Goal: Task Accomplishment & Management: Manage account settings

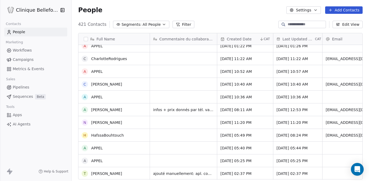
scroll to position [57, 0]
click at [173, 84] on div "grid" at bounding box center [183, 84] width 67 height 13
click at [161, 86] on div "grid" at bounding box center [183, 84] width 67 height 13
click at [177, 84] on div "grid" at bounding box center [183, 84] width 67 height 13
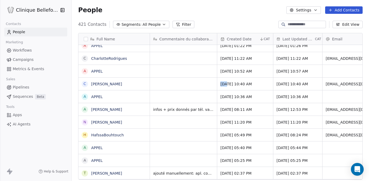
click at [177, 84] on div "grid" at bounding box center [183, 84] width 67 height 13
click at [179, 84] on div "grid" at bounding box center [183, 84] width 67 height 13
click at [178, 84] on div "grid" at bounding box center [183, 84] width 67 height 13
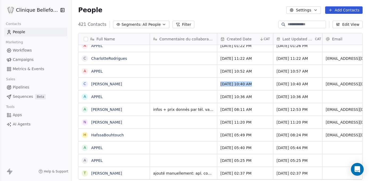
click at [178, 84] on div "grid" at bounding box center [183, 84] width 67 height 13
click at [228, 85] on span "[DATE] 10:40 AM" at bounding box center [235, 83] width 31 height 5
click at [193, 91] on div "grid" at bounding box center [183, 96] width 67 height 13
click at [185, 81] on div "grid" at bounding box center [183, 84] width 67 height 13
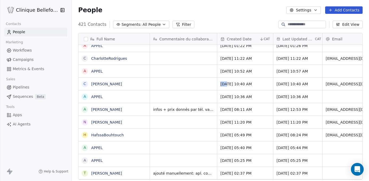
click at [185, 81] on div "grid" at bounding box center [183, 84] width 67 height 13
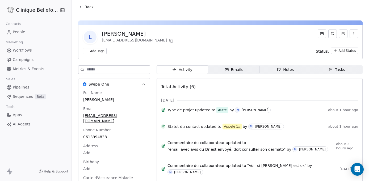
click at [153, 88] on div "Swipe One Full Name [PERSON_NAME] Email [EMAIL_ADDRESS][DOMAIN_NAME] Phone Numb…" at bounding box center [220, 140] width 285 height 151
click at [82, 5] on icon at bounding box center [81, 7] width 4 height 4
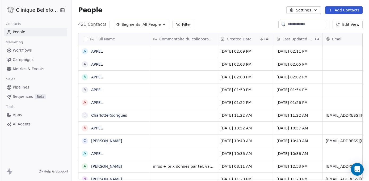
scroll to position [159, 297]
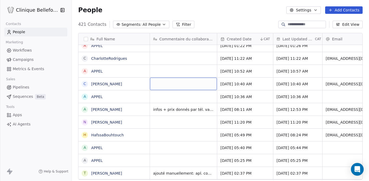
click at [167, 84] on div "grid" at bounding box center [183, 84] width 67 height 13
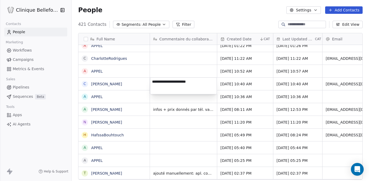
type textarea "**********"
click at [249, 93] on html "Clinique Bellefontaine Contacts People Marketing Workflows Campaigns Metrics & …" at bounding box center [184, 90] width 369 height 181
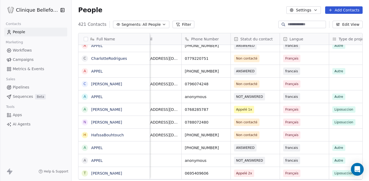
scroll to position [0, 212]
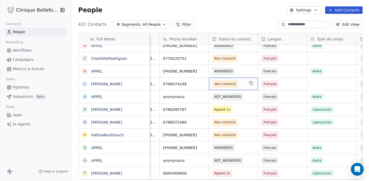
click at [256, 82] on div "Non contacté" at bounding box center [233, 84] width 49 height 13
click at [241, 86] on span "Non contacté" at bounding box center [229, 83] width 32 height 7
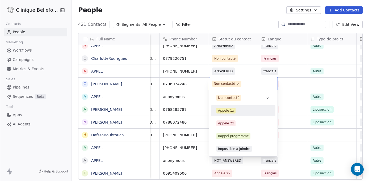
click at [233, 115] on div "Appelé 1x" at bounding box center [243, 110] width 64 height 11
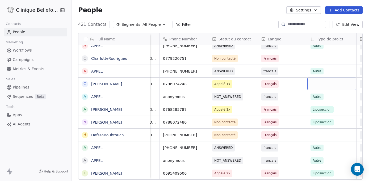
click at [319, 87] on div "grid" at bounding box center [331, 84] width 49 height 13
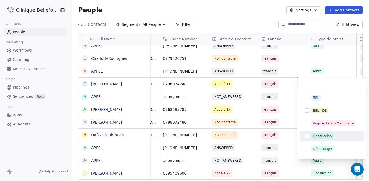
scroll to position [26, 0]
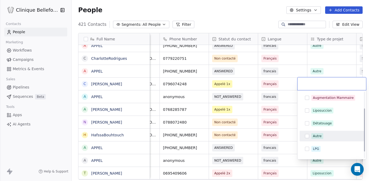
click at [315, 137] on div "Autre" at bounding box center [317, 136] width 9 height 5
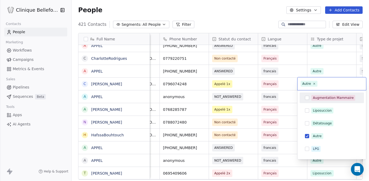
click at [288, 98] on html "Clinique Bellefontaine Contacts People Marketing Workflows Campaigns Metrics & …" at bounding box center [184, 90] width 369 height 181
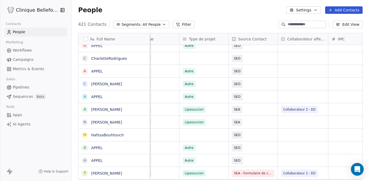
scroll to position [0, 344]
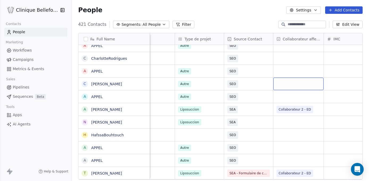
click at [294, 83] on div "grid" at bounding box center [298, 84] width 50 height 13
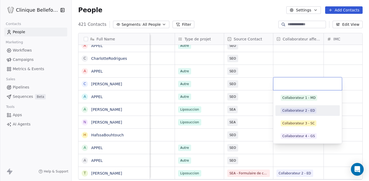
click at [302, 109] on div "Collaborateur 2 - ED" at bounding box center [298, 110] width 32 height 5
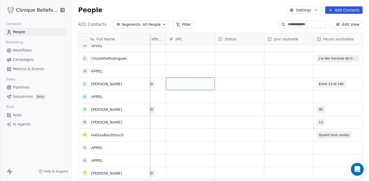
scroll to position [0, 507]
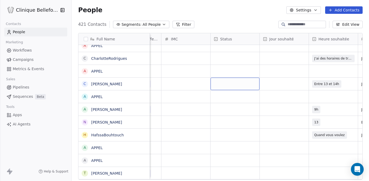
click at [236, 80] on div "grid" at bounding box center [235, 84] width 49 height 13
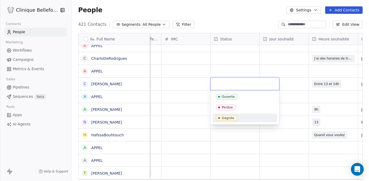
click at [234, 119] on span "Gagnée" at bounding box center [227, 118] width 22 height 6
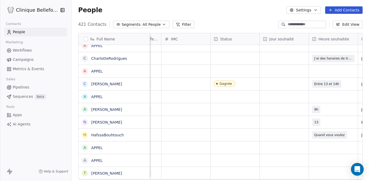
scroll to position [0, 0]
